Goal: Task Accomplishment & Management: Use online tool/utility

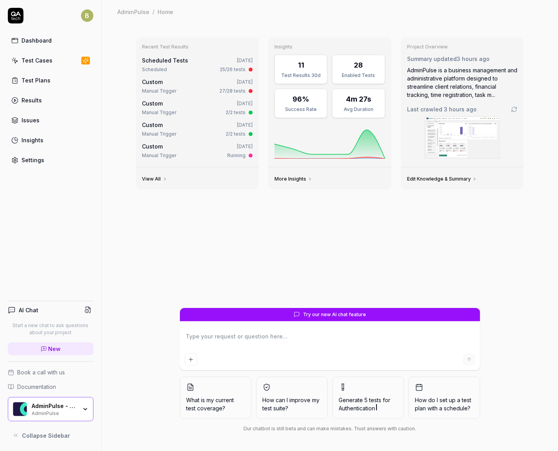
click at [39, 84] on link "Test Plans" at bounding box center [51, 80] width 86 height 15
type textarea "*"
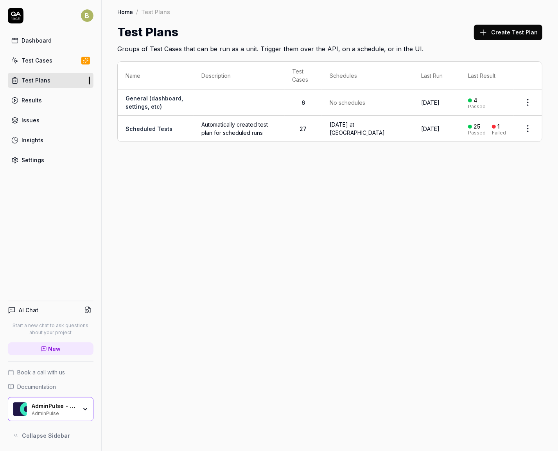
click at [43, 62] on div "Test Cases" at bounding box center [36, 60] width 31 height 8
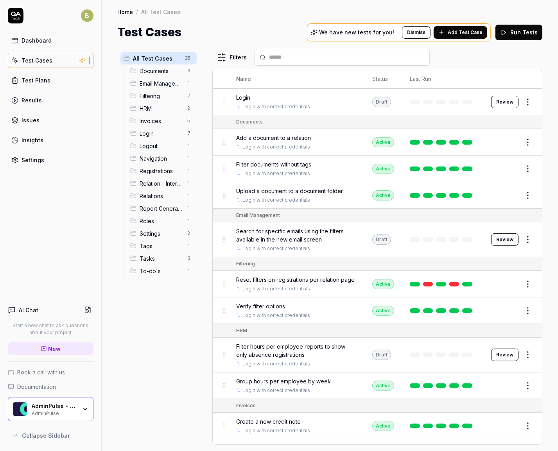
click at [49, 97] on link "Results" at bounding box center [51, 100] width 86 height 15
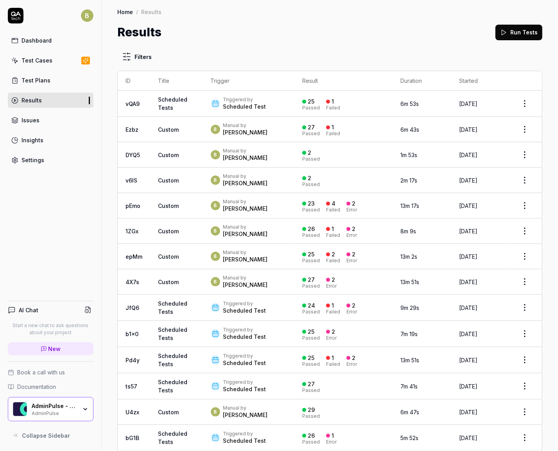
click at [348, 106] on div "25 Passed 1 Failed" at bounding box center [343, 103] width 82 height 13
click at [239, 103] on div "Scheduled Test" at bounding box center [244, 107] width 43 height 8
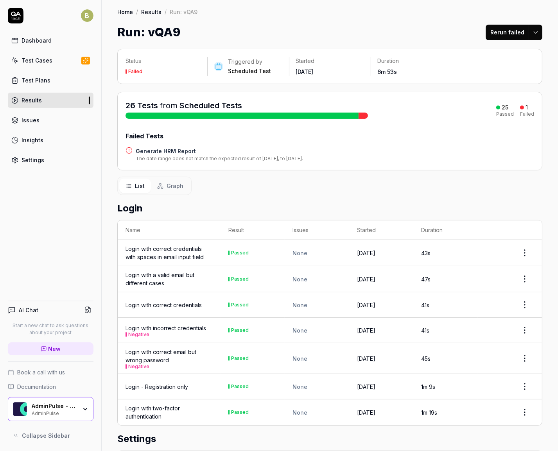
click at [168, 151] on h4 "Generate HRM Report" at bounding box center [219, 151] width 167 height 8
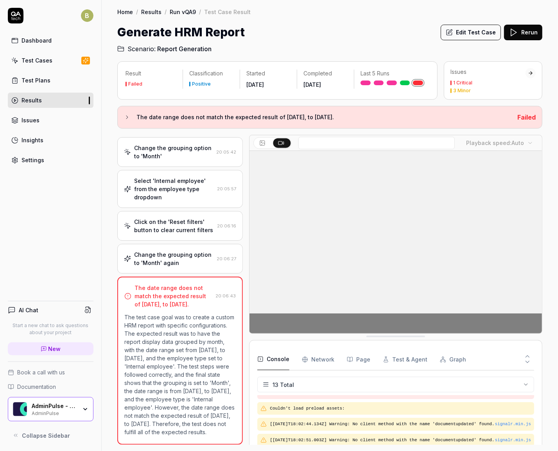
scroll to position [168, 0]
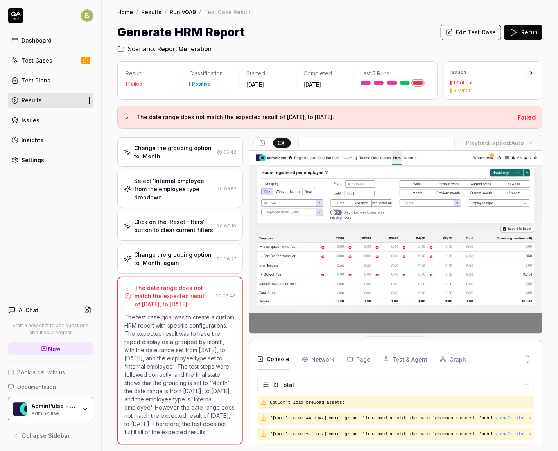
click at [45, 38] on div "Dashboard" at bounding box center [36, 40] width 30 height 8
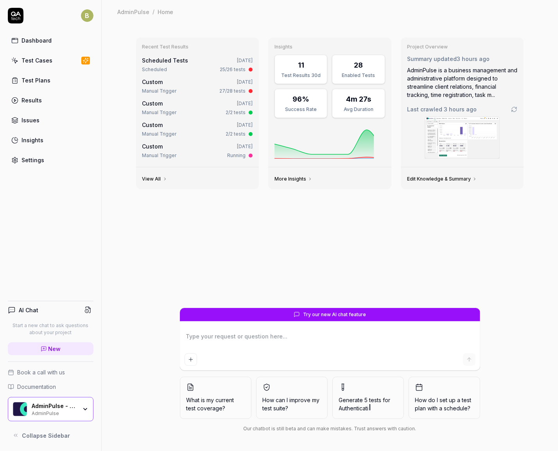
click at [40, 66] on link "Test Cases" at bounding box center [51, 60] width 86 height 15
click at [40, 84] on link "Test Plans" at bounding box center [51, 80] width 86 height 15
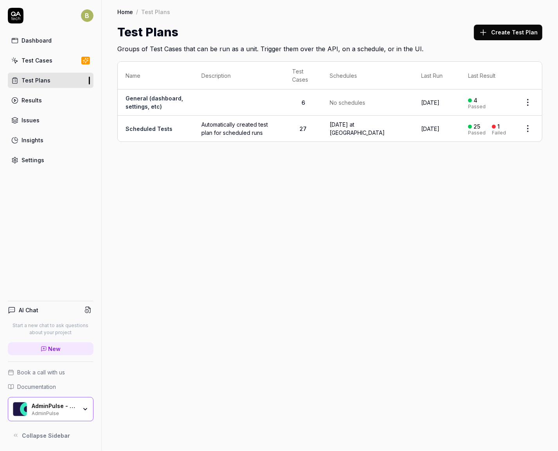
click at [36, 99] on div "Results" at bounding box center [31, 100] width 20 height 8
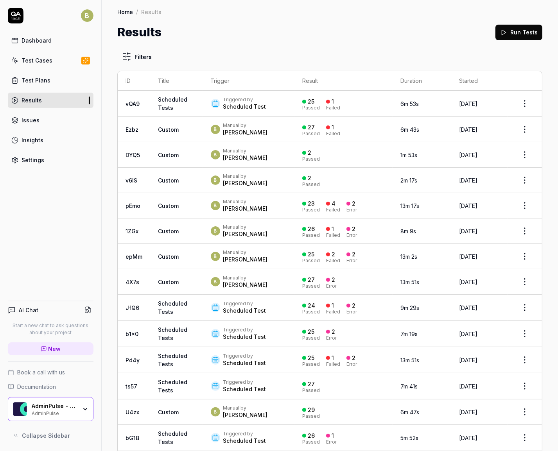
click at [510, 34] on button "Run Tests" at bounding box center [518, 33] width 47 height 16
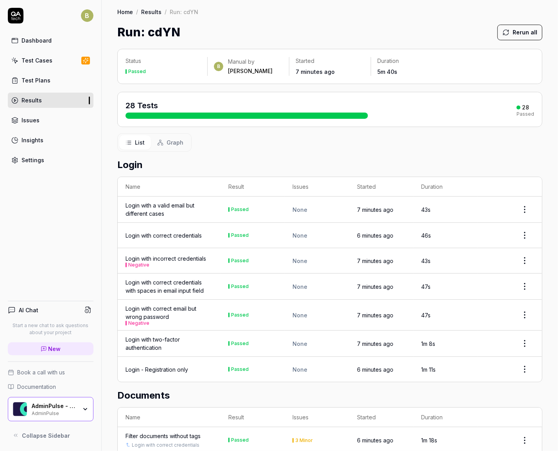
click at [34, 97] on div "Results" at bounding box center [31, 100] width 20 height 8
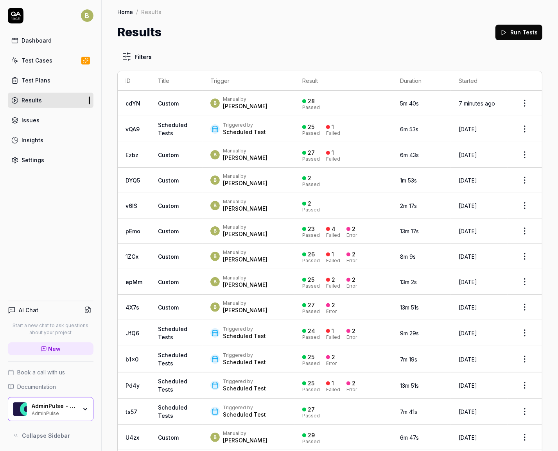
click at [32, 250] on div "B Dashboard Test Cases Test Plans Results Issues Insights Settings AI Chat Star…" at bounding box center [51, 225] width 102 height 451
click at [515, 32] on button "Run Tests" at bounding box center [518, 33] width 47 height 16
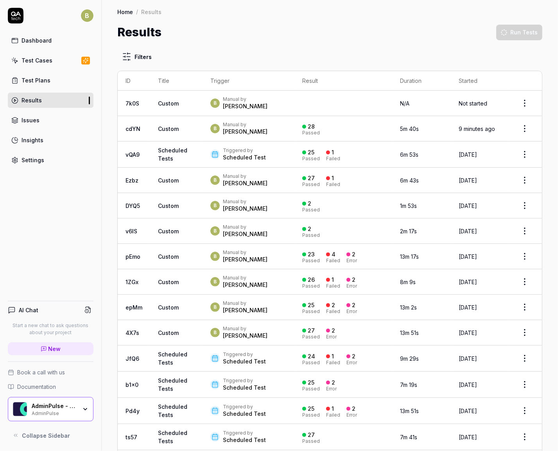
click at [127, 60] on html "B Dashboard Test Cases Test Plans Results Issues Insights Settings AI Chat Star…" at bounding box center [279, 225] width 558 height 451
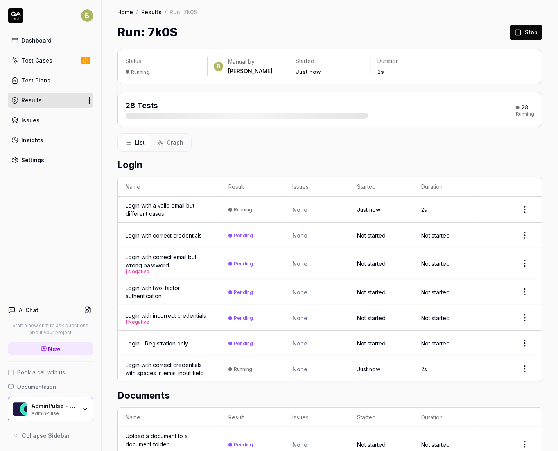
click at [242, 30] on div "Run: 7k0S Stop" at bounding box center [329, 32] width 425 height 18
click at [45, 114] on link "Issues" at bounding box center [51, 120] width 86 height 15
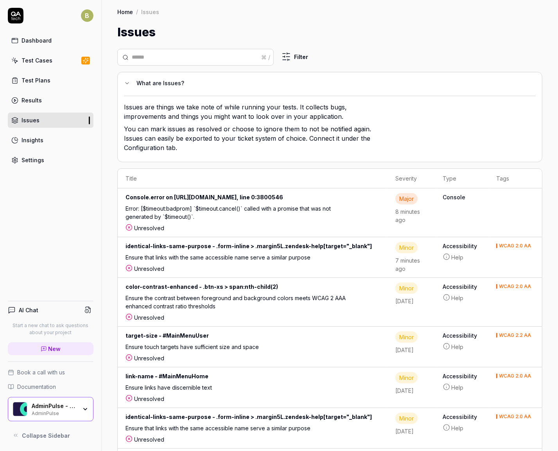
click at [215, 212] on div "Error: [$timeout:badprom] `$timeout.cancel()` called with a promise that was no…" at bounding box center [239, 214] width 229 height 20
click at [308, 195] on div "Console.error on [URL][DOMAIN_NAME], line 0:3800546" at bounding box center [252, 198] width 254 height 11
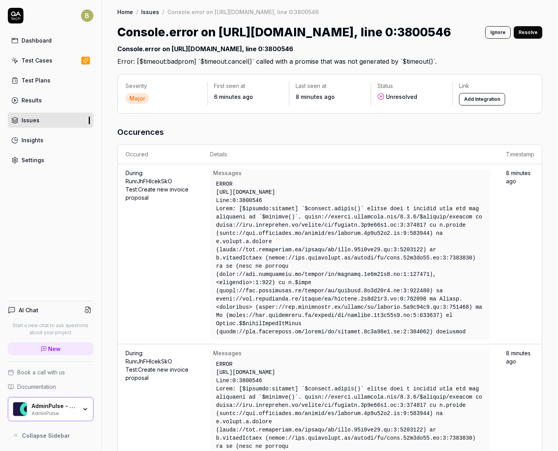
click at [473, 99] on button "Add Integration" at bounding box center [482, 99] width 46 height 13
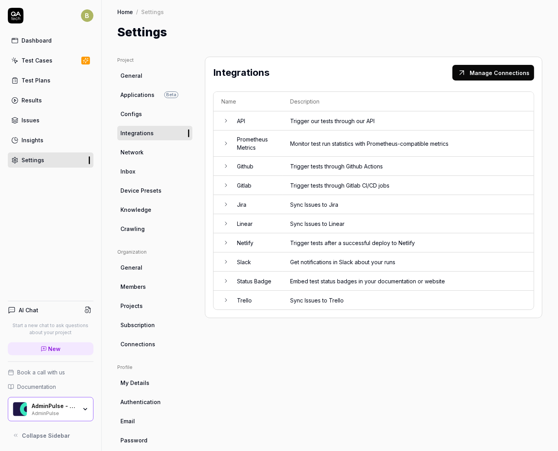
click at [226, 165] on icon at bounding box center [226, 166] width 2 height 3
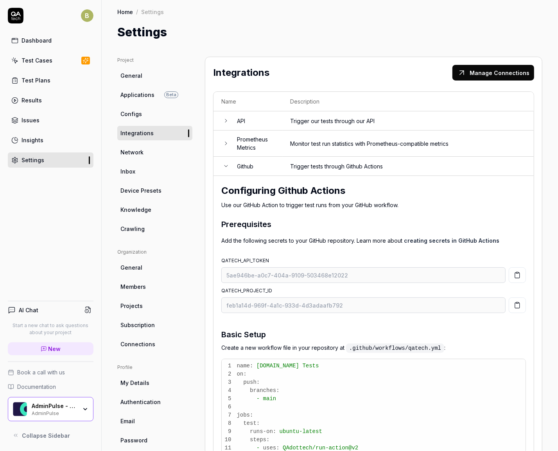
click at [226, 165] on icon at bounding box center [225, 166] width 3 height 2
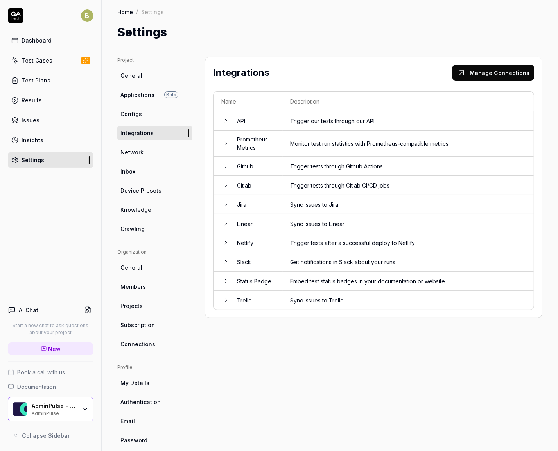
click at [224, 259] on icon at bounding box center [226, 262] width 6 height 6
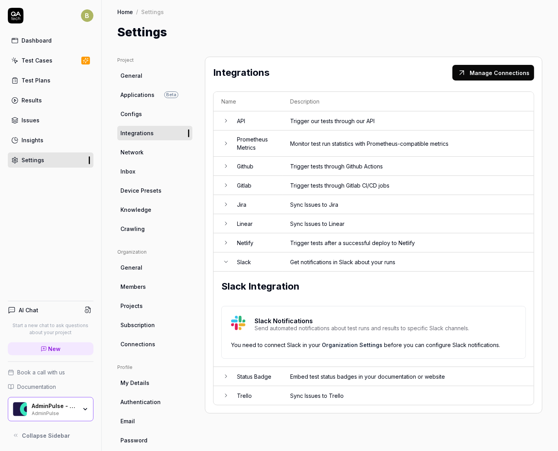
click at [224, 257] on td at bounding box center [221, 261] width 16 height 19
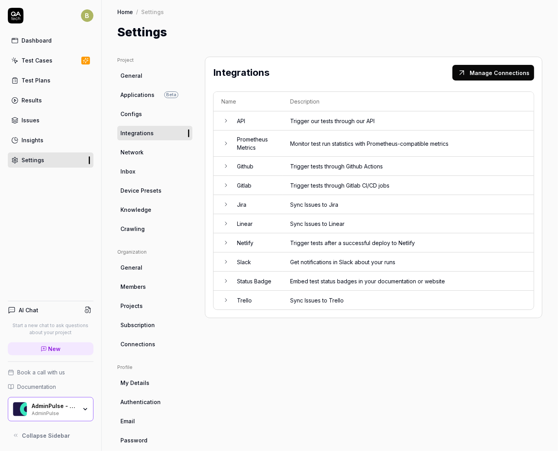
click at [225, 121] on icon at bounding box center [226, 120] width 2 height 3
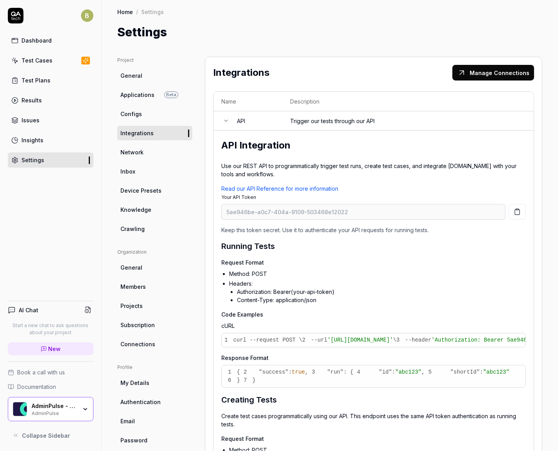
click at [168, 229] on link "Crawling" at bounding box center [154, 229] width 75 height 14
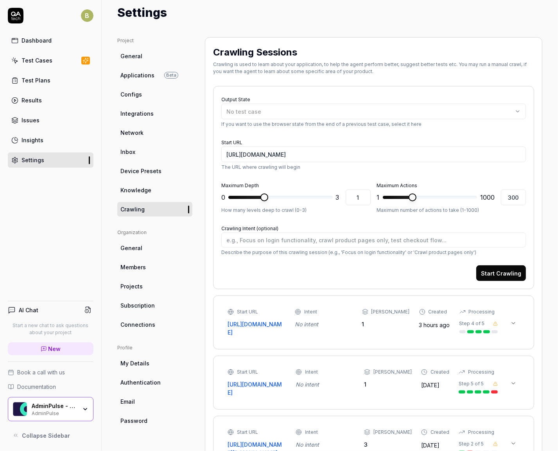
scroll to position [35, 0]
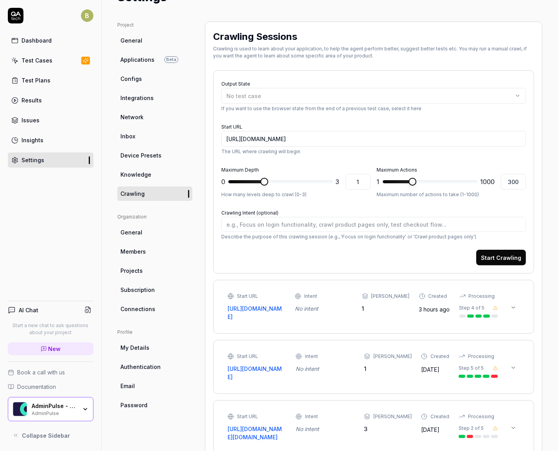
click at [493, 307] on icon at bounding box center [495, 308] width 5 height 5
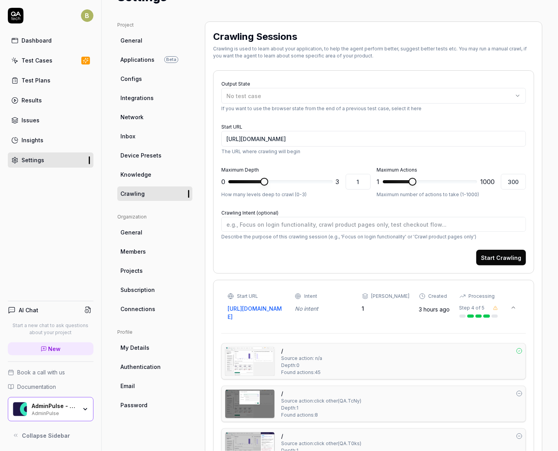
click at [493, 307] on icon at bounding box center [495, 308] width 5 height 5
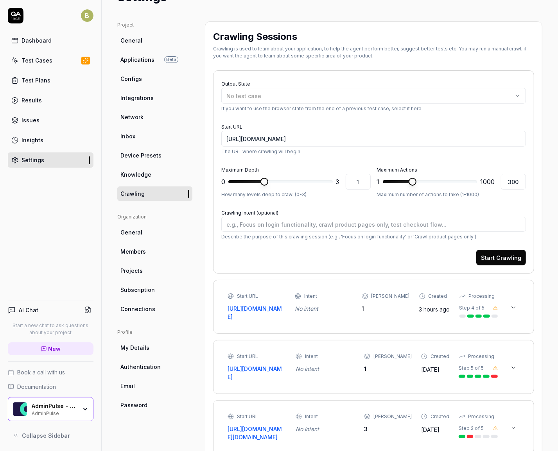
click at [493, 307] on icon at bounding box center [495, 308] width 5 height 5
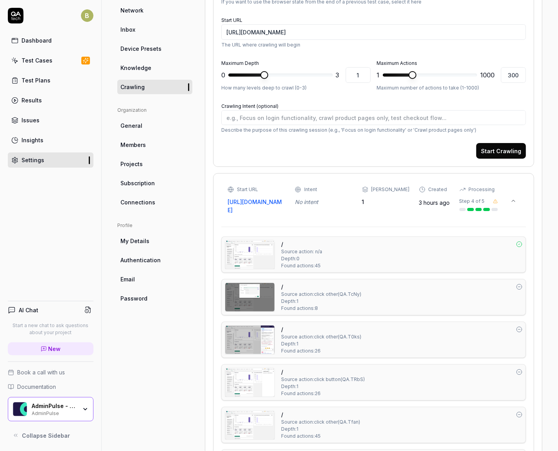
scroll to position [152, 0]
